Goal: Task Accomplishment & Management: Use online tool/utility

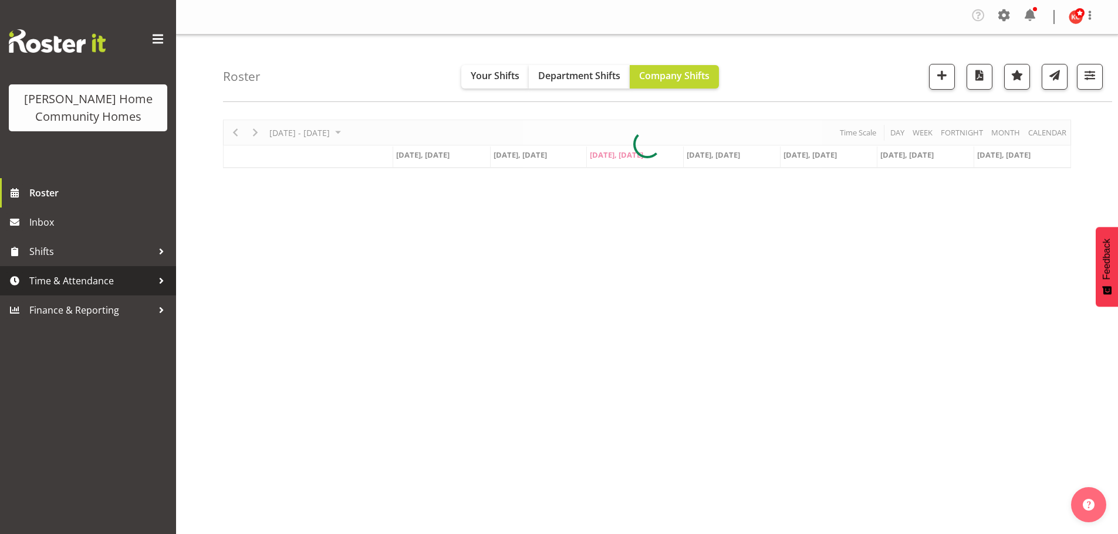
click at [46, 283] on span "Time & Attendance" at bounding box center [90, 281] width 123 height 18
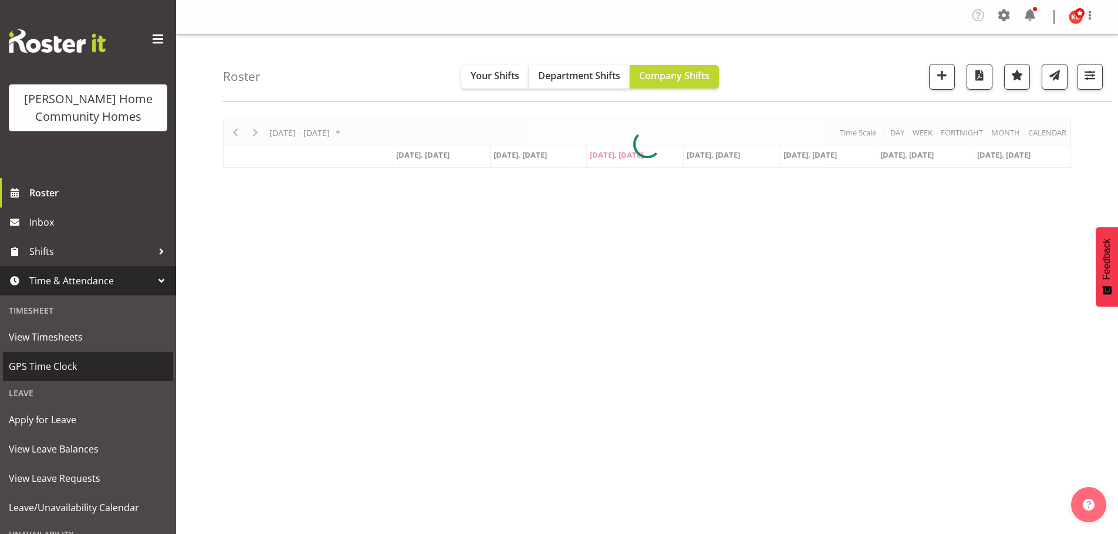
click at [22, 367] on span "GPS Time Clock" at bounding box center [88, 367] width 158 height 18
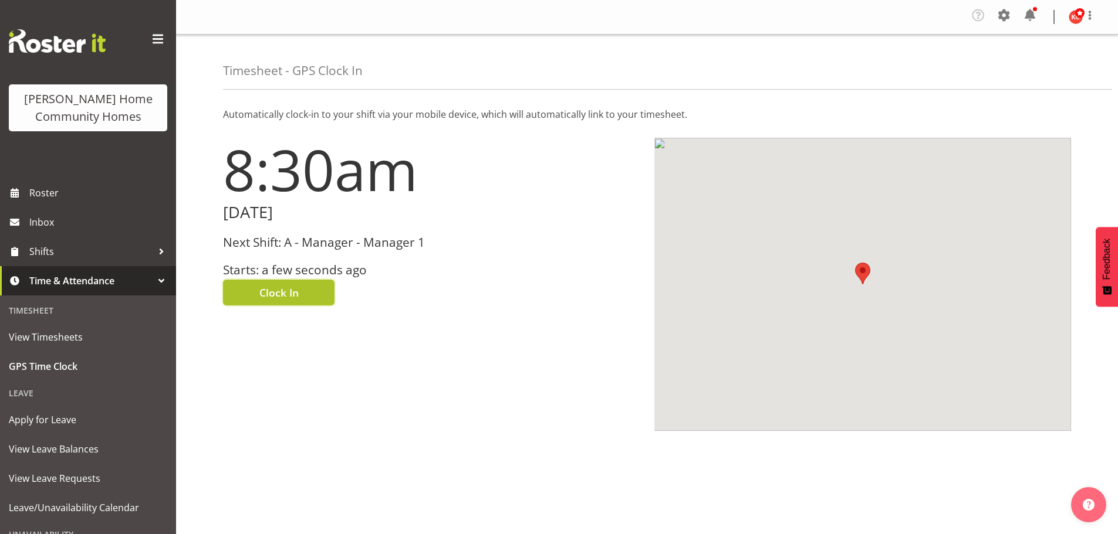
click at [280, 291] on span "Clock In" at bounding box center [278, 292] width 39 height 15
